Goal: Transaction & Acquisition: Download file/media

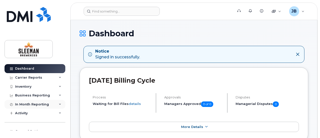
click at [43, 103] on div "In Month Reporting" at bounding box center [32, 105] width 34 height 4
click at [34, 124] on div "Data Pooling" at bounding box center [28, 123] width 22 height 5
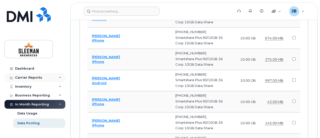
click at [59, 77] on icon at bounding box center [60, 78] width 3 height 3
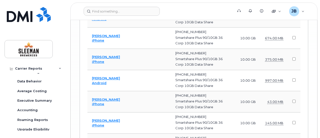
scroll to position [38, 0]
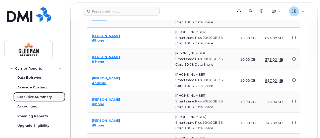
click at [46, 98] on div "Executive Summary" at bounding box center [34, 97] width 34 height 5
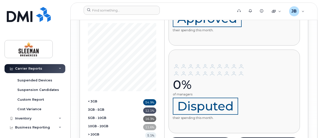
scroll to position [95, 0]
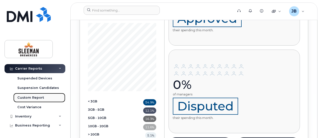
click at [36, 99] on div "Custom Report" at bounding box center [30, 98] width 27 height 5
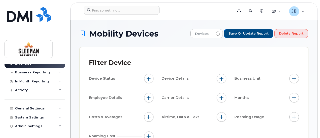
scroll to position [62, 0]
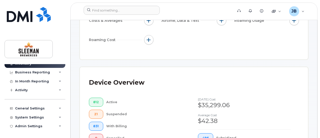
scroll to position [242, 0]
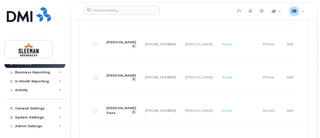
scroll to position [1924, 0]
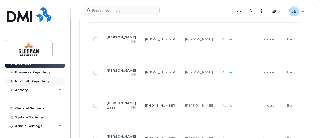
click at [59, 82] on icon at bounding box center [60, 81] width 3 height 3
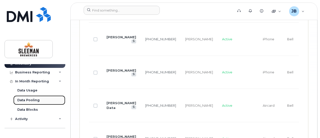
click at [33, 100] on div "Data Pooling" at bounding box center [28, 100] width 22 height 5
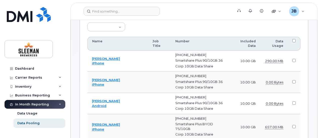
scroll to position [179, 0]
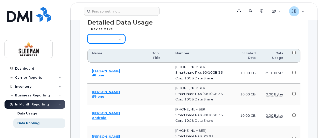
click at [117, 38] on select "Aircard Android Blackberry Cell Phone GPS HUB iPhone Laptop Mike Modem Pager Ta…" at bounding box center [106, 38] width 38 height 9
click at [144, 33] on div "Device Make Aircard Android Blackberry Cell Phone GPS HUB iPhone Laptop Mike Mo…" at bounding box center [193, 37] width 213 height 15
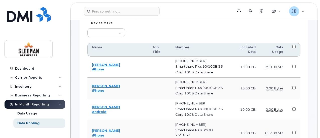
scroll to position [64, 0]
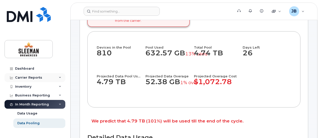
click at [57, 79] on div "Carrier Reports" at bounding box center [35, 77] width 61 height 9
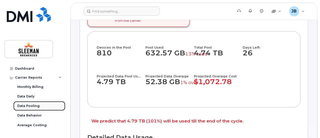
click at [34, 107] on div "Data Pooling" at bounding box center [28, 106] width 22 height 5
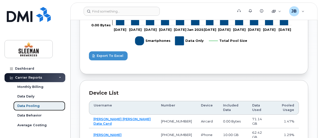
scroll to position [281, 0]
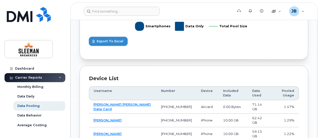
click at [123, 43] on button "Export to Excel" at bounding box center [108, 41] width 39 height 9
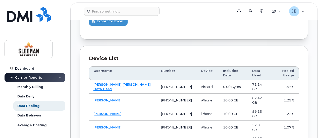
scroll to position [311, 0]
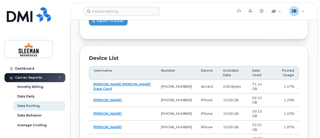
scroll to position [312, 0]
